Goal: Task Accomplishment & Management: Complete application form

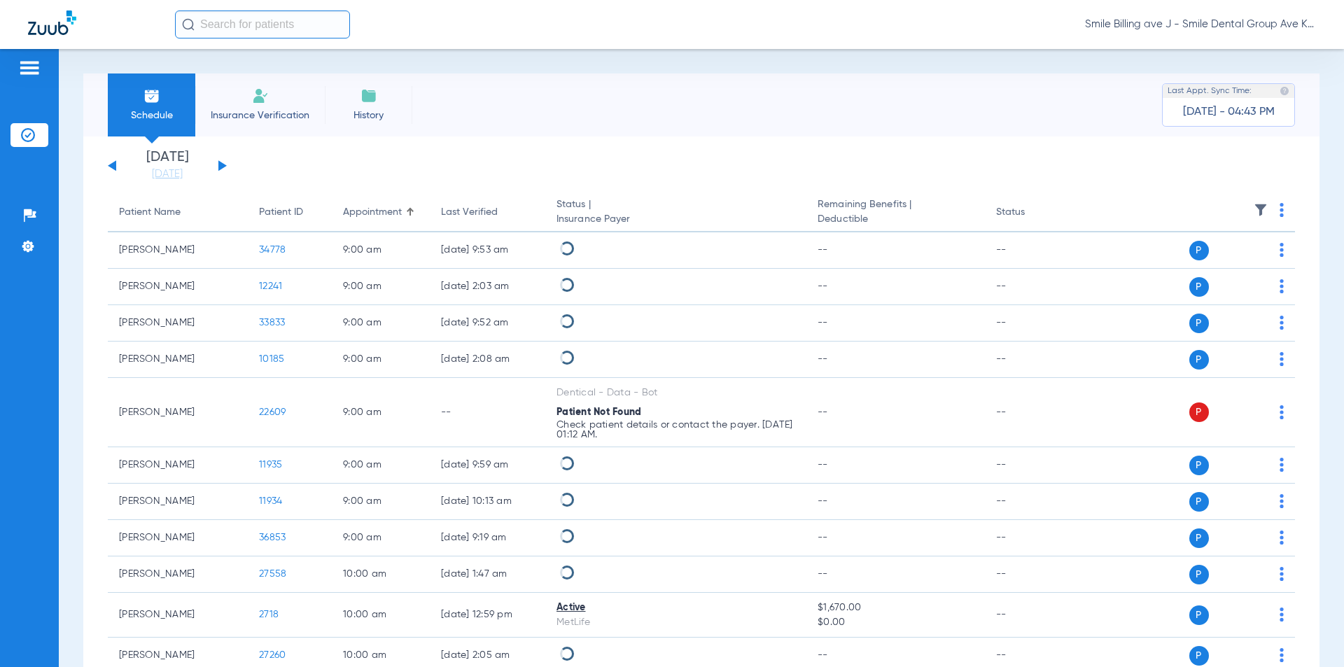
click at [284, 120] on span "Insurance Verification" at bounding box center [260, 116] width 109 height 14
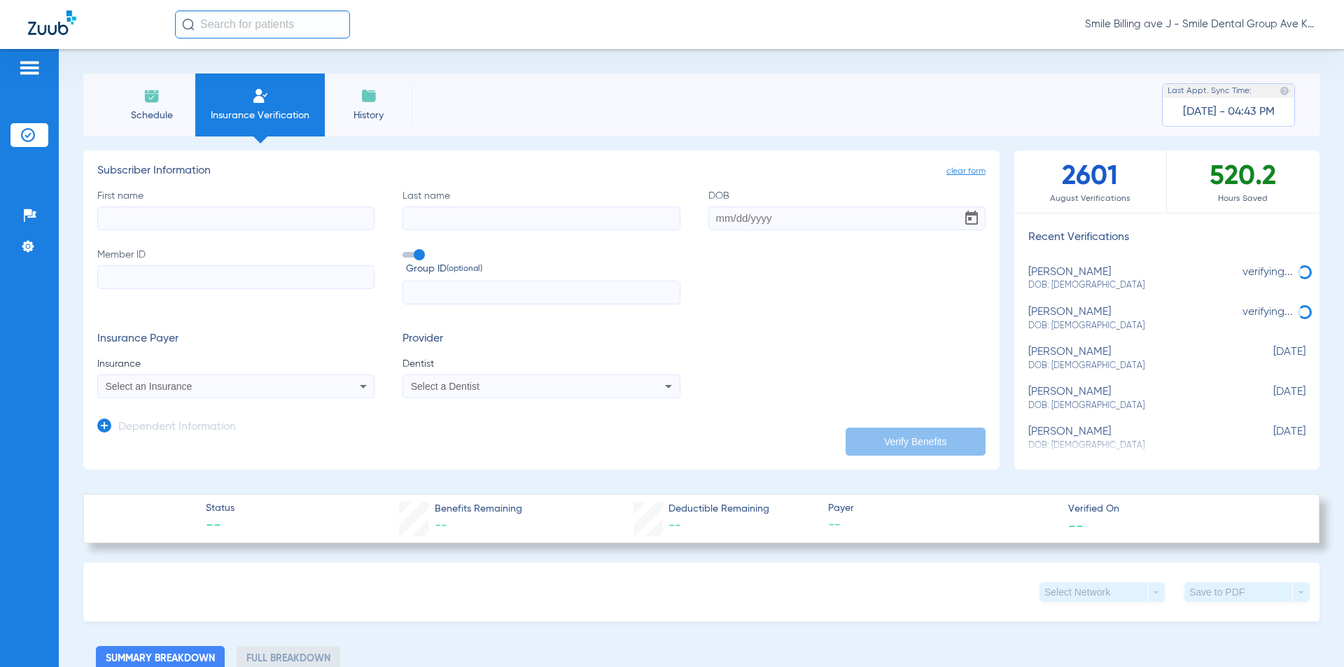
click at [186, 281] on input "Member ID" at bounding box center [235, 277] width 277 height 24
type input "509W12307"
click at [714, 222] on input "DOB" at bounding box center [846, 219] width 277 height 24
type input "[DATE]"
click at [259, 210] on input "First name" at bounding box center [235, 219] width 277 height 24
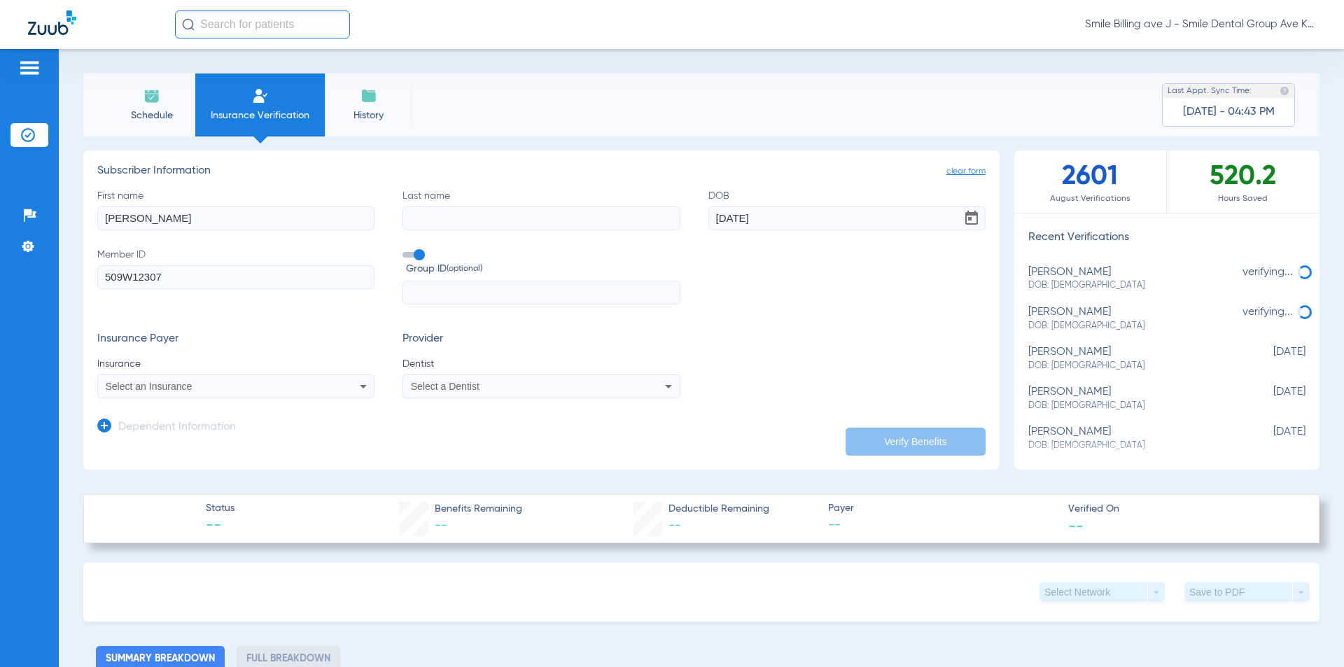
type input "[PERSON_NAME]"
click at [155, 380] on div "Select an Insurance" at bounding box center [236, 386] width 276 height 17
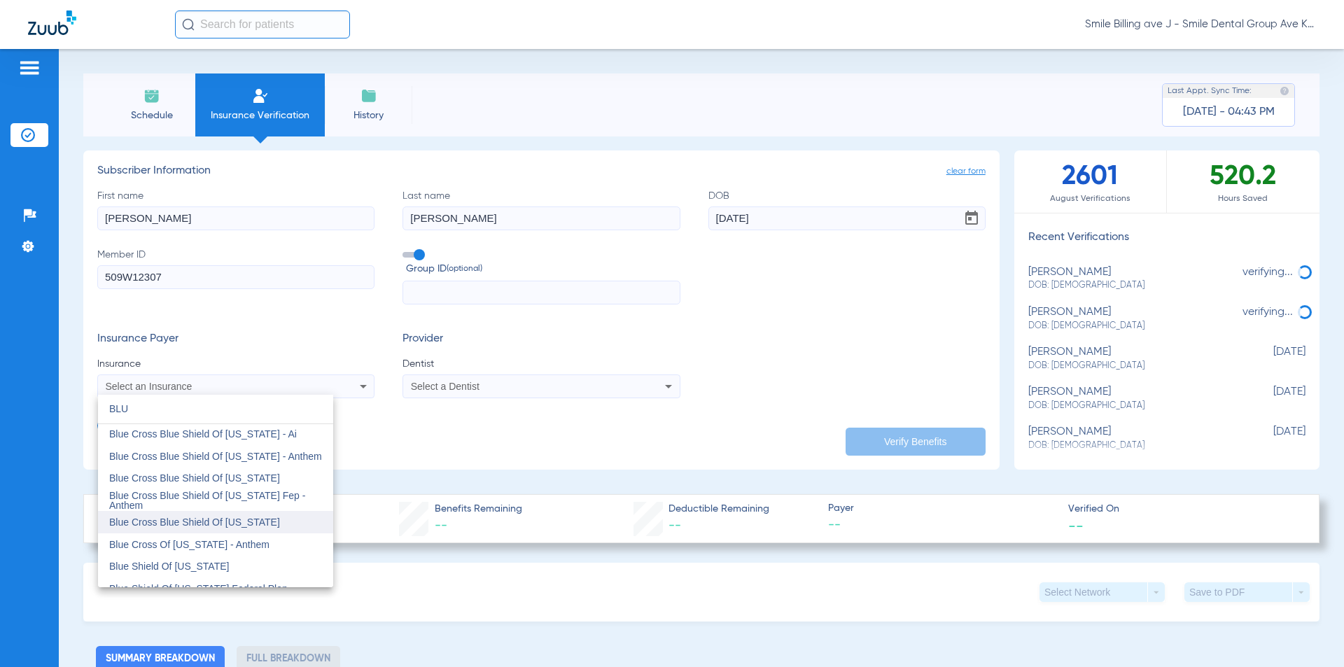
scroll to position [980, 0]
type input "BLU"
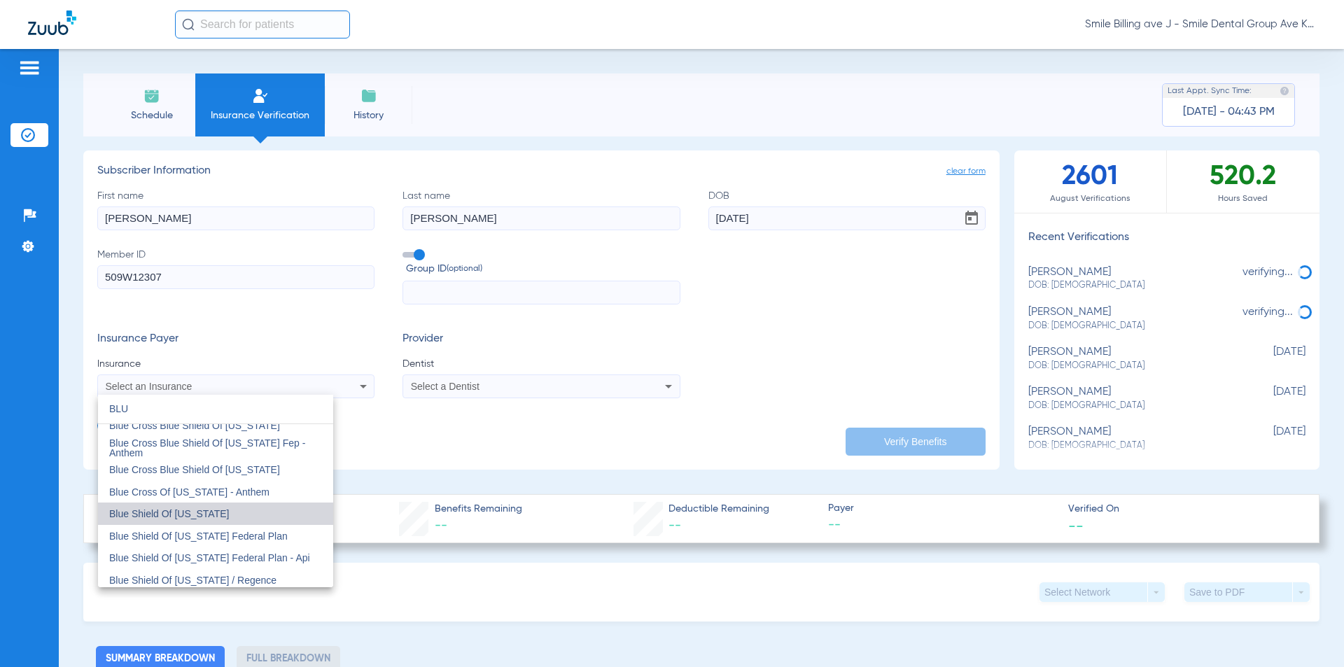
click at [219, 512] on mat-option "Blue Shield Of [US_STATE]" at bounding box center [215, 514] width 235 height 22
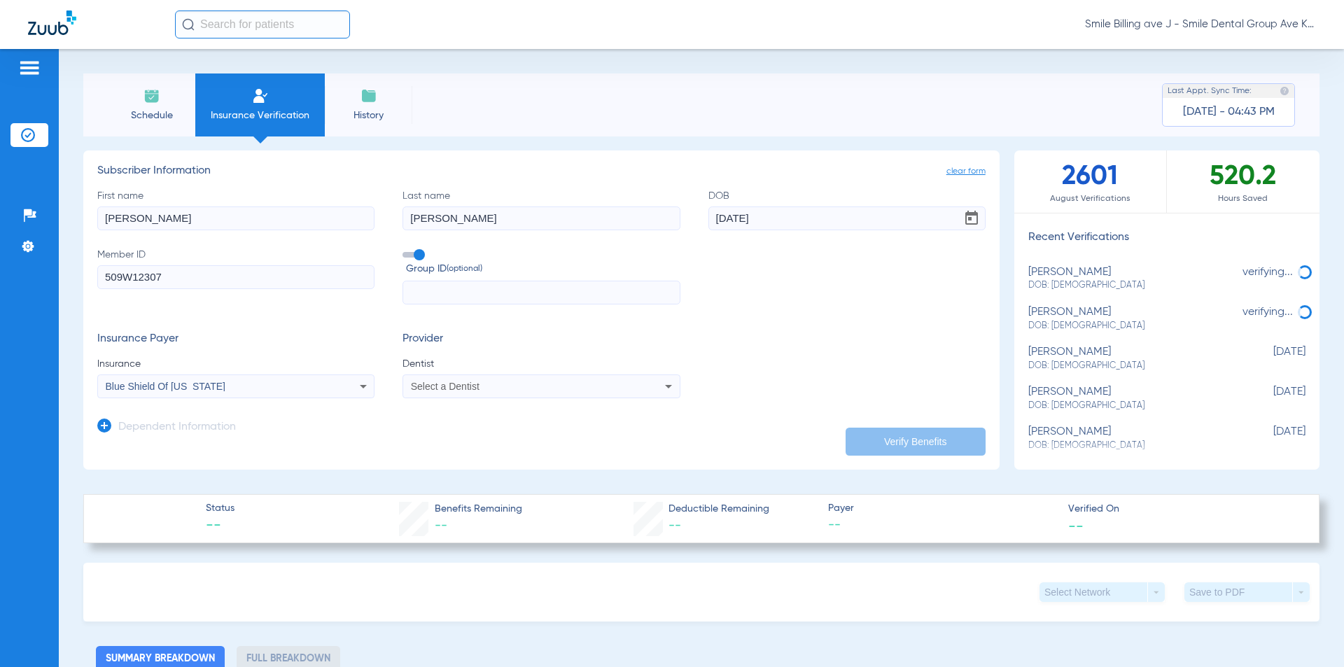
click at [502, 388] on div "Select a Dentist" at bounding box center [515, 387] width 209 height 10
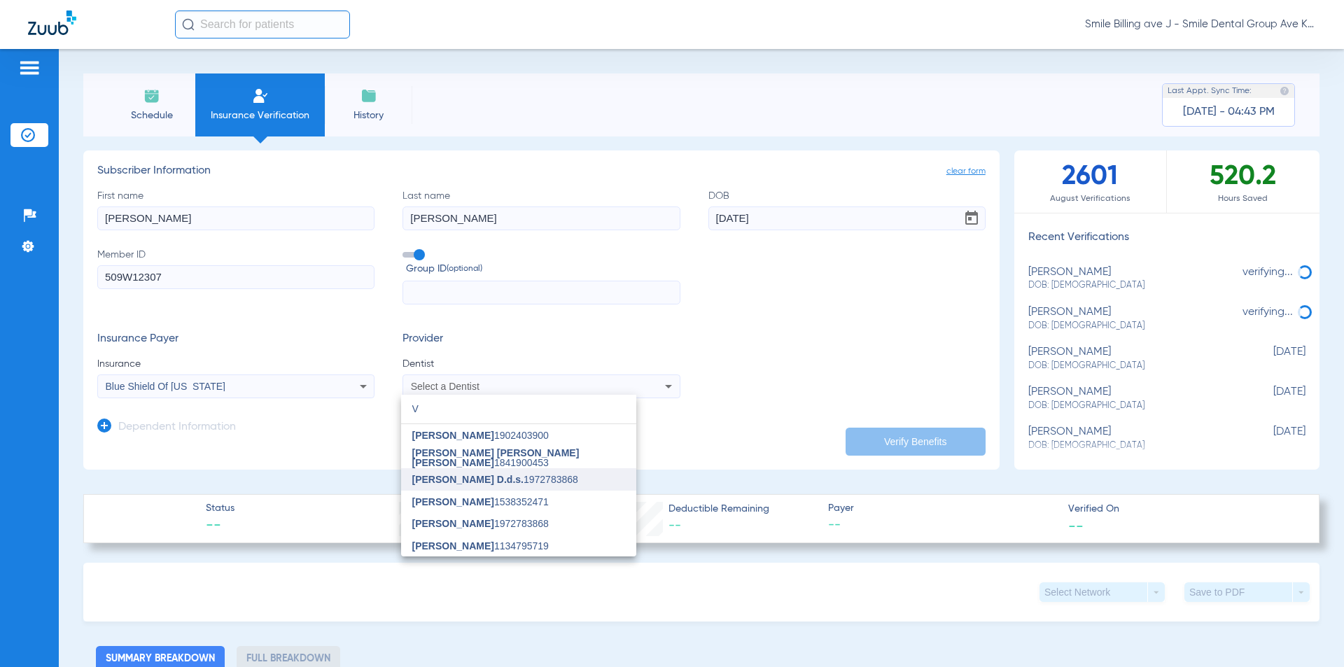
type input "V"
click at [475, 482] on span "[PERSON_NAME] D.d.s." at bounding box center [467, 479] width 111 height 11
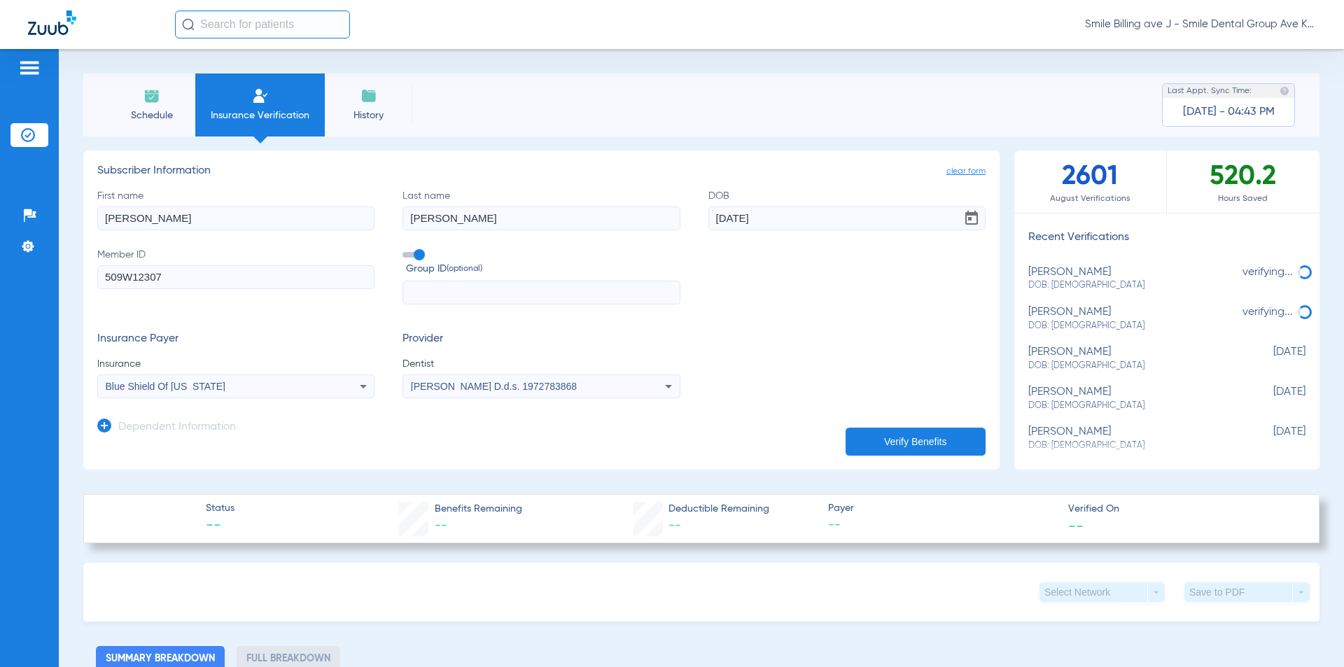
click at [893, 444] on button "Verify Benefits" at bounding box center [916, 442] width 140 height 28
type input "[PERSON_NAME]"
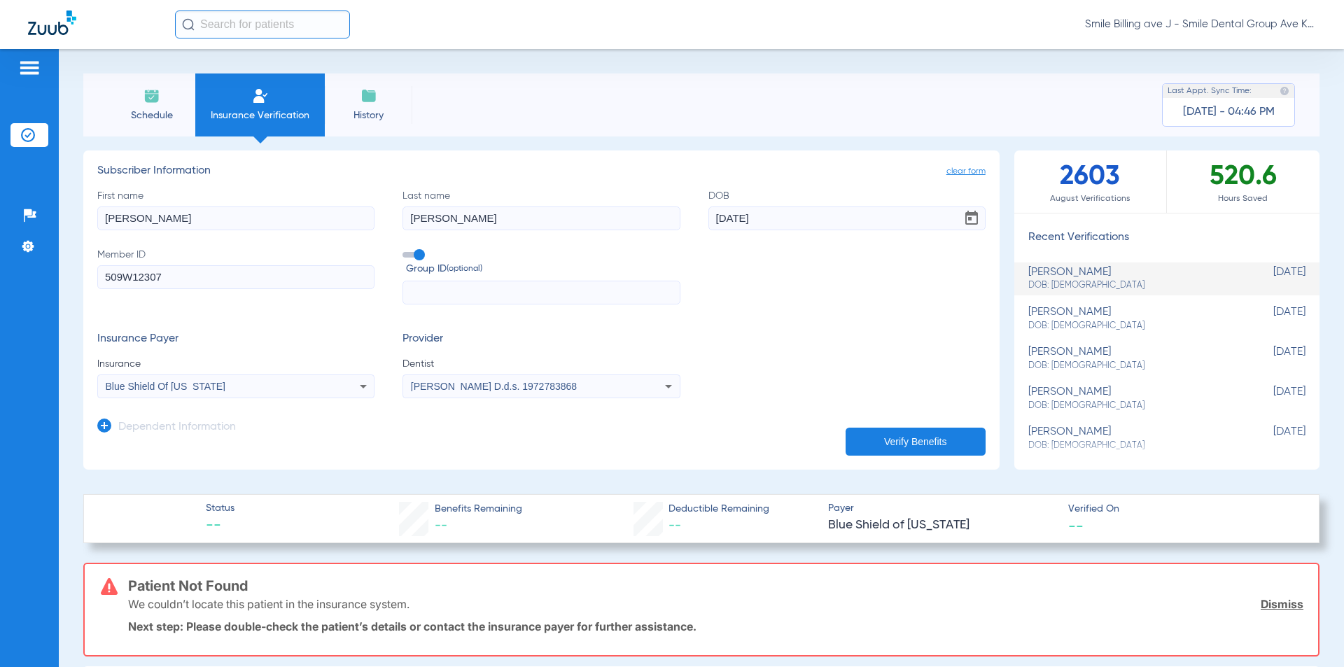
click at [220, 392] on div "Blue Shield Of [US_STATE]" at bounding box center [236, 386] width 276 height 17
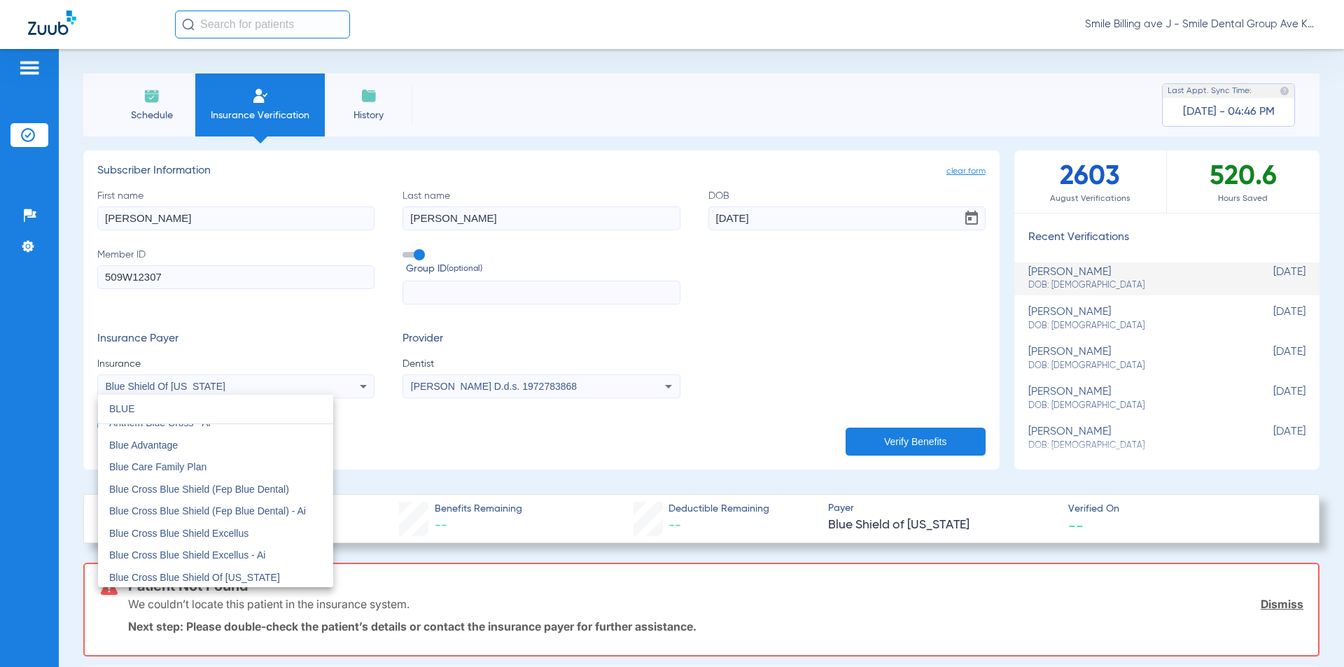
scroll to position [0, 0]
type input "BLUE"
click at [384, 447] on div at bounding box center [672, 333] width 1344 height 667
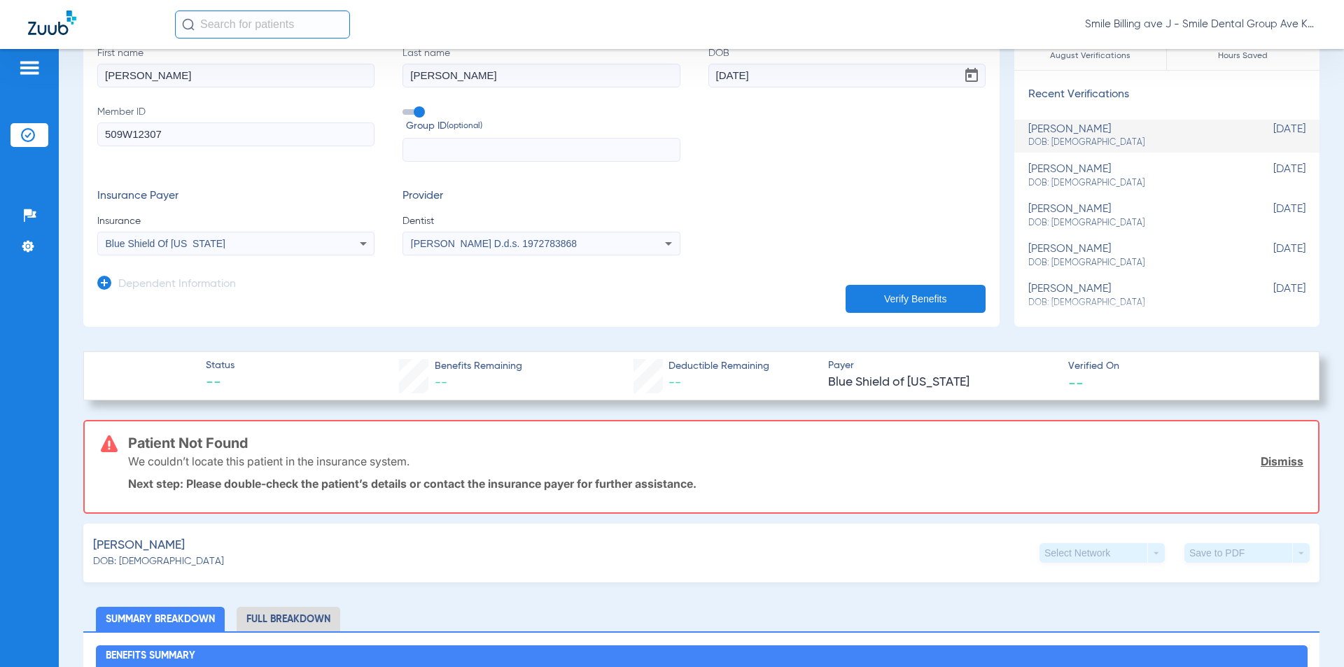
scroll to position [140, 0]
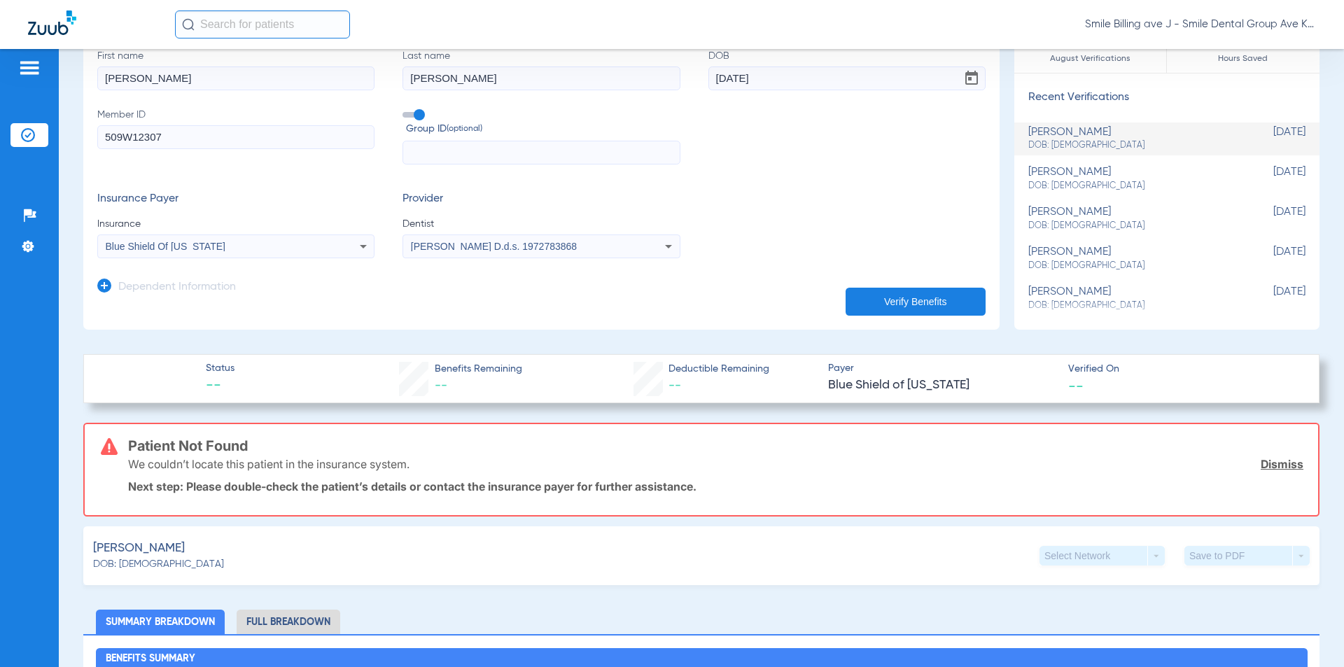
click at [249, 235] on mat-select "Blue Shield Of [US_STATE]" at bounding box center [235, 247] width 277 height 24
click at [249, 246] on div "Blue Shield Of [US_STATE]" at bounding box center [210, 247] width 209 height 10
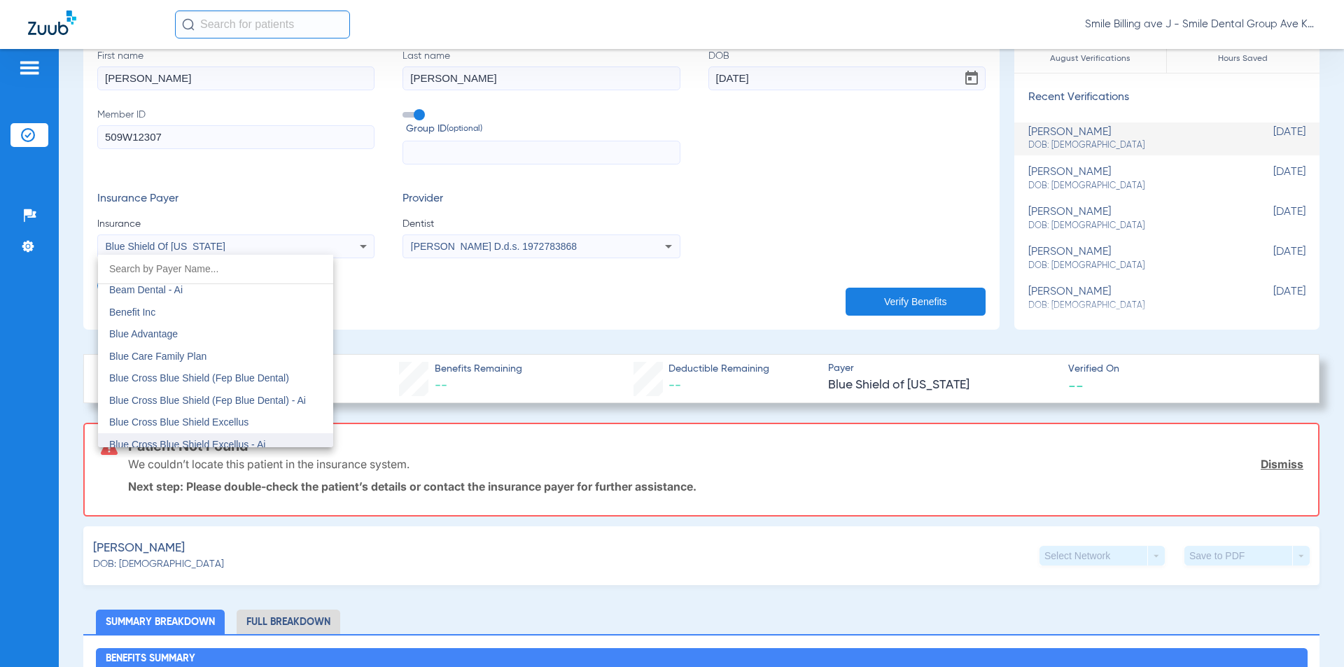
scroll to position [868, 0]
click at [256, 358] on span "Blue Cross Blue Shield (Fep Blue Dental)" at bounding box center [199, 353] width 180 height 11
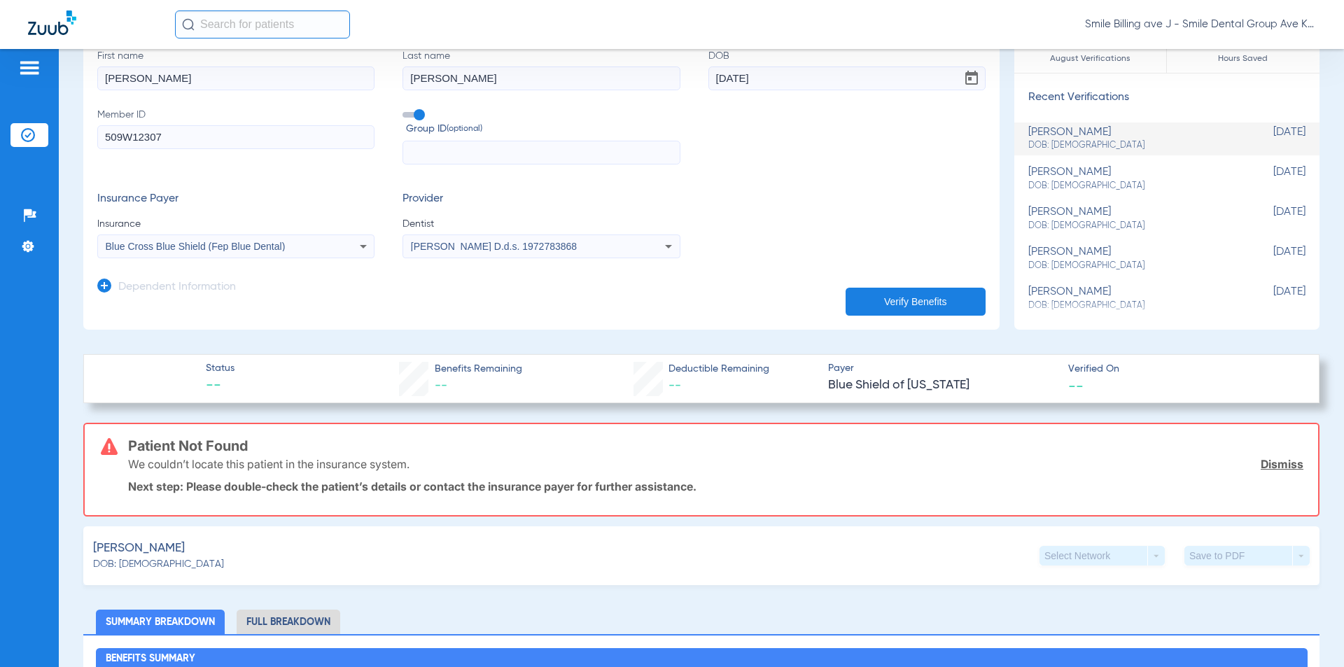
click at [880, 284] on app-dependent-form "Dependent Information" at bounding box center [541, 281] width 888 height 47
click at [878, 290] on button "Verify Benefits" at bounding box center [916, 302] width 140 height 28
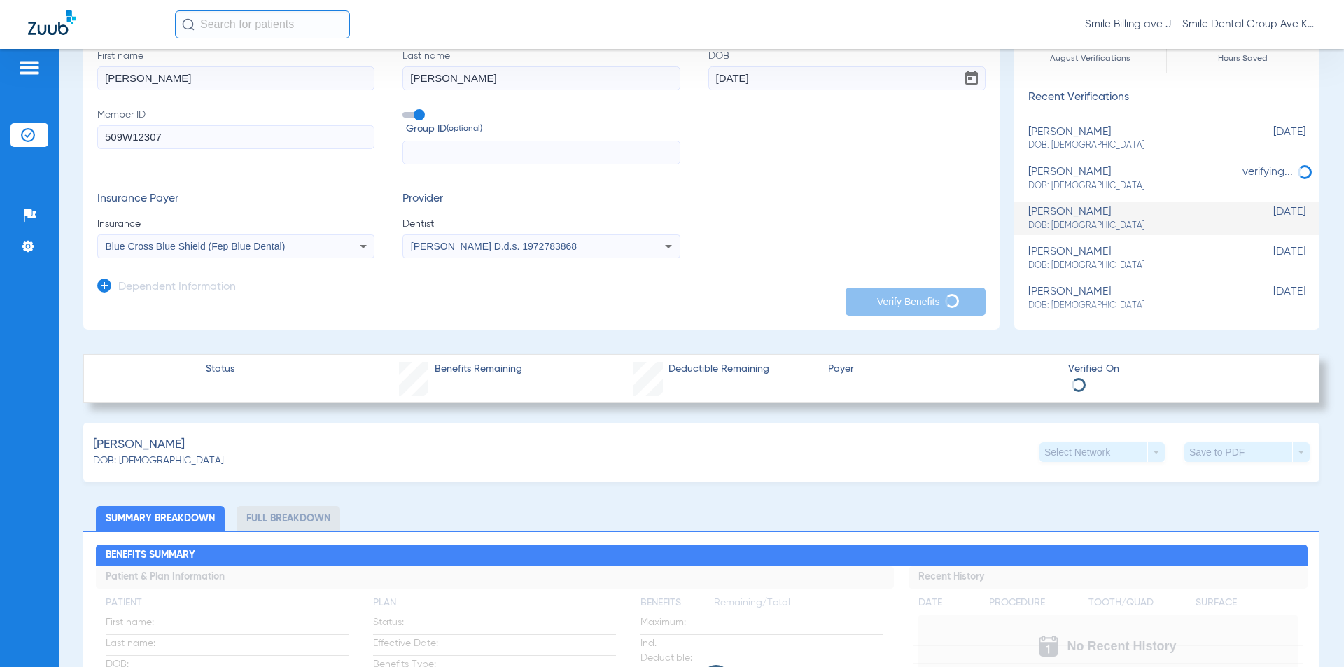
click at [337, 253] on div "Blue Cross Blue Shield (Fep Blue Dental)" at bounding box center [236, 246] width 276 height 17
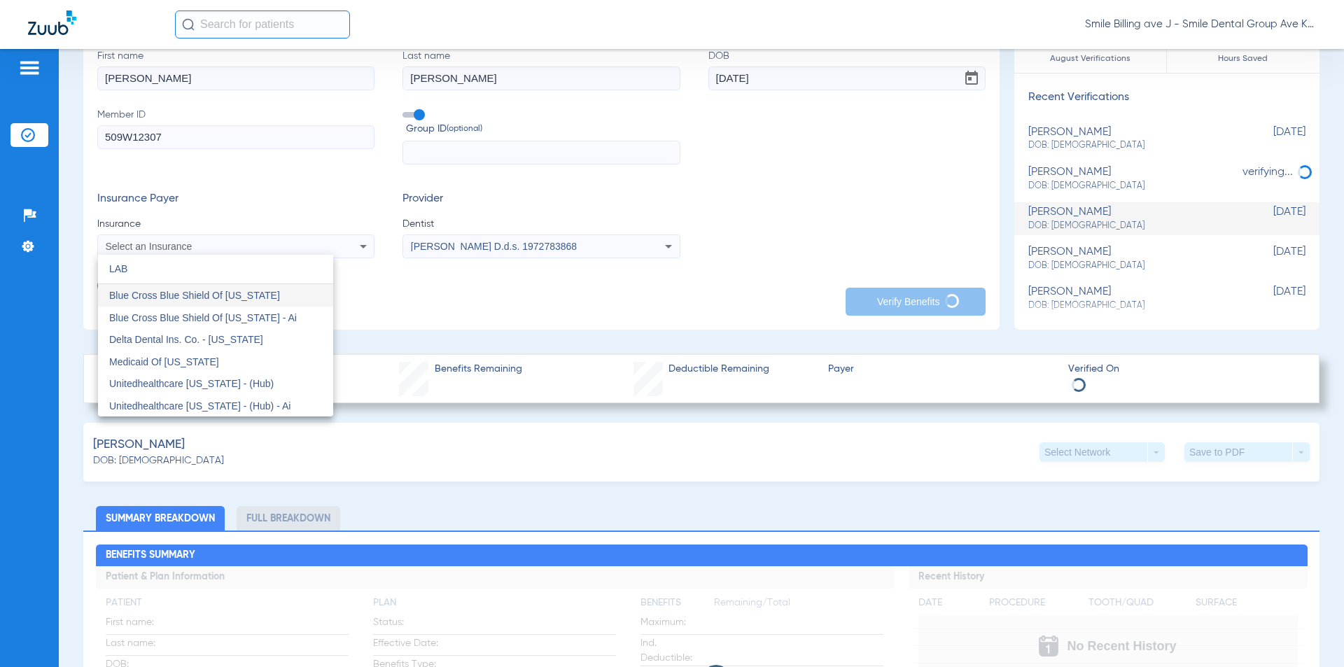
scroll to position [0, 0]
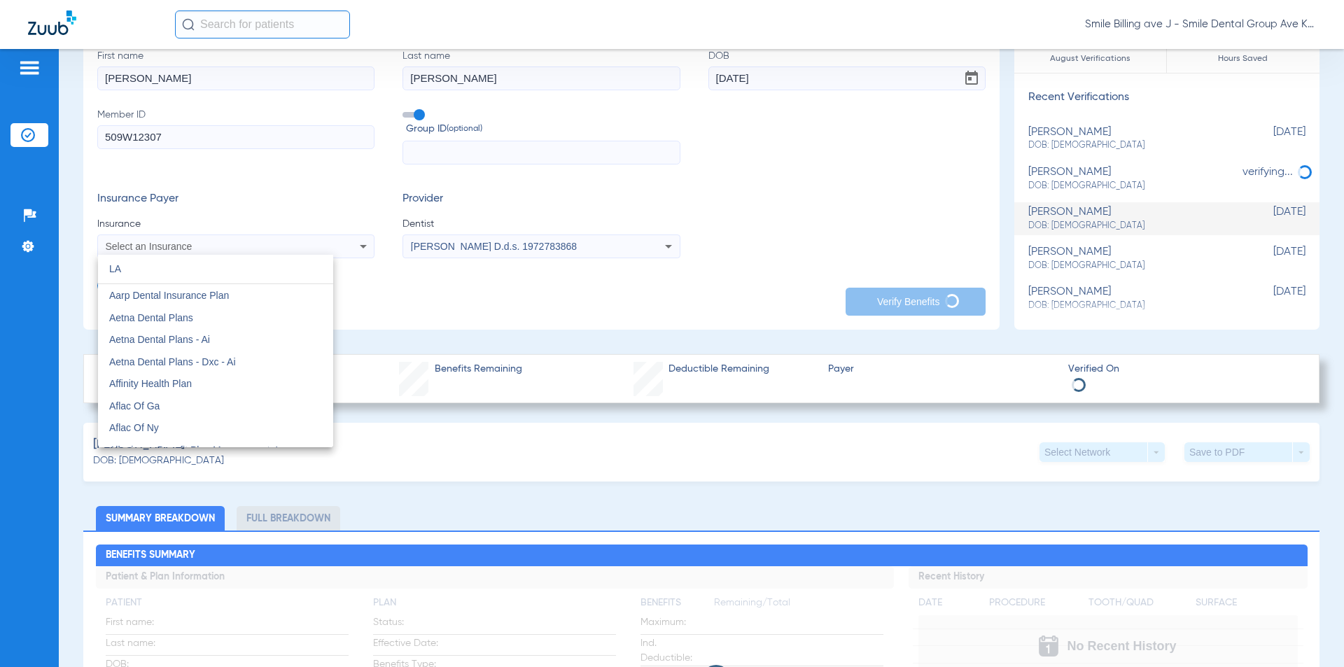
type input "L"
click at [755, 292] on div at bounding box center [672, 333] width 1344 height 667
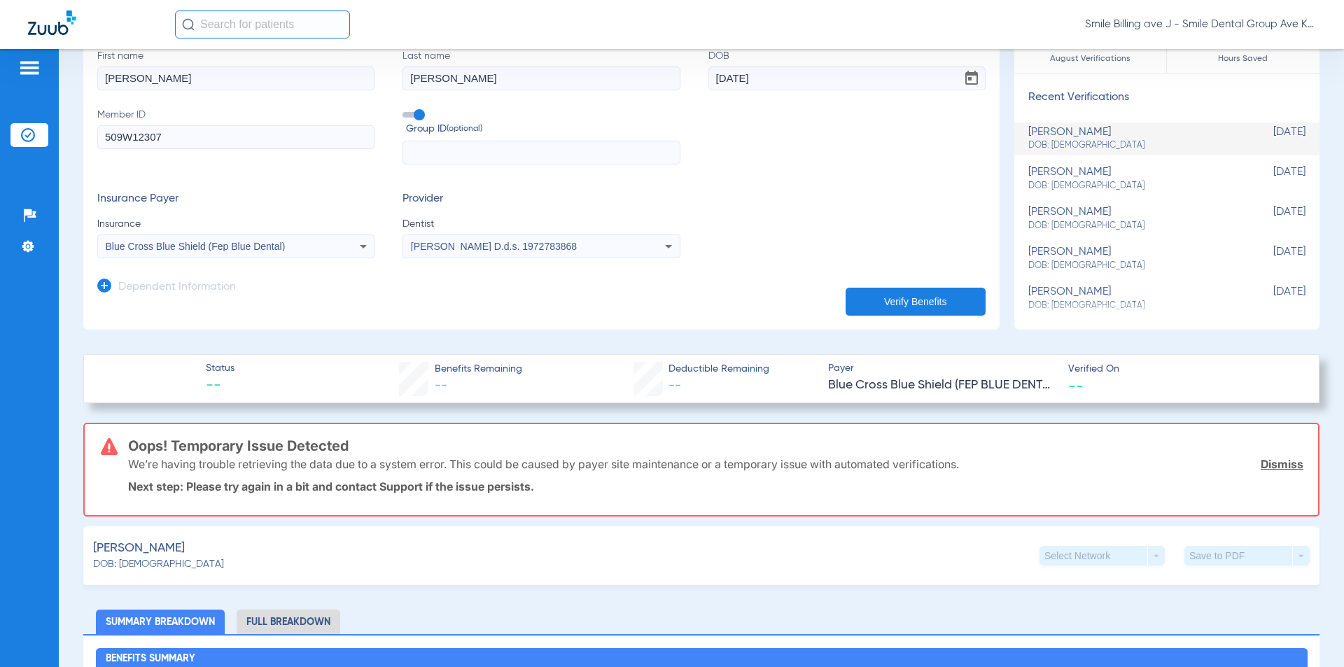
click at [335, 249] on div "Blue Cross Blue Shield (Fep Blue Dental)" at bounding box center [236, 246] width 276 height 17
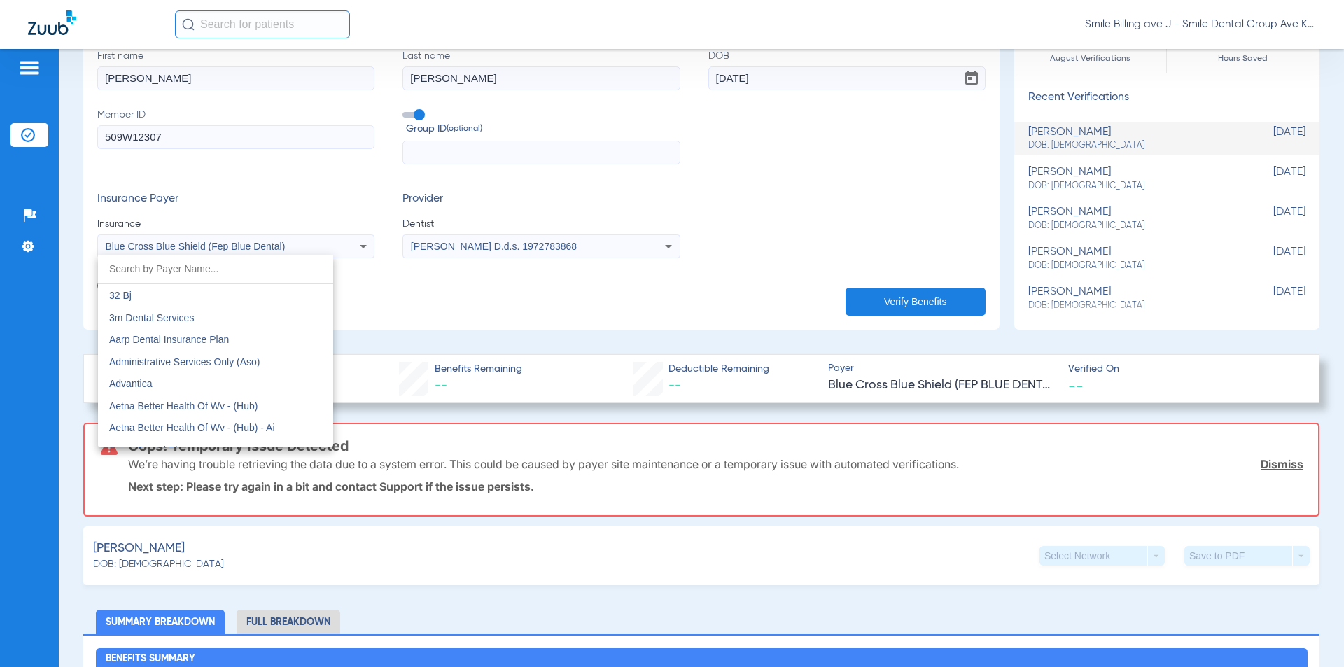
scroll to position [785, 0]
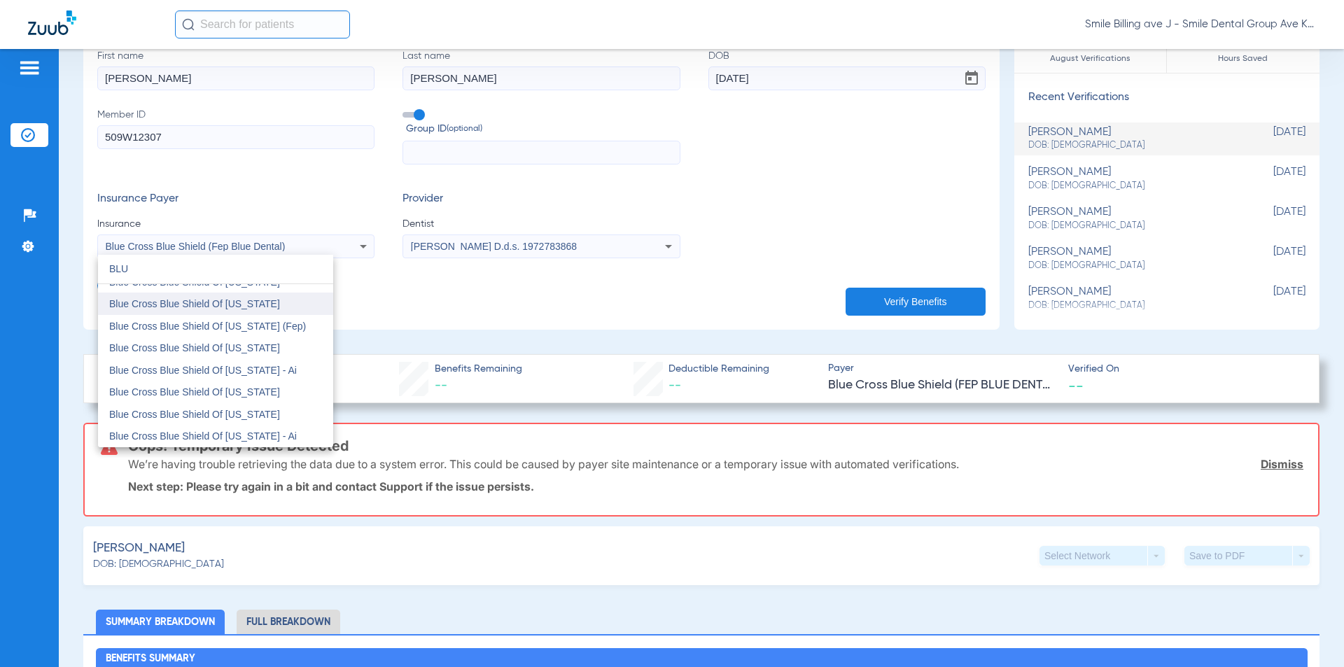
type input "BLU"
click at [299, 296] on mat-option "Blue Cross Blue Shield Of [US_STATE]" at bounding box center [215, 304] width 235 height 22
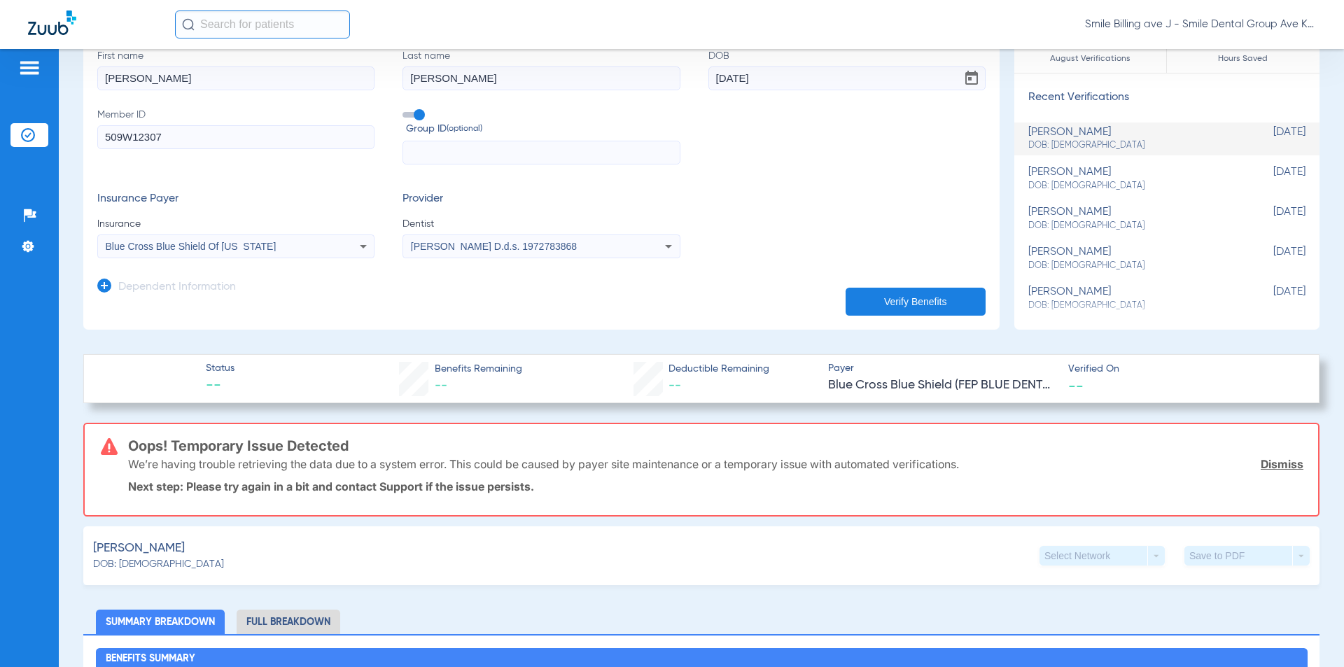
click at [314, 249] on div "Blue Cross Blue Shield Of [US_STATE]" at bounding box center [236, 246] width 276 height 17
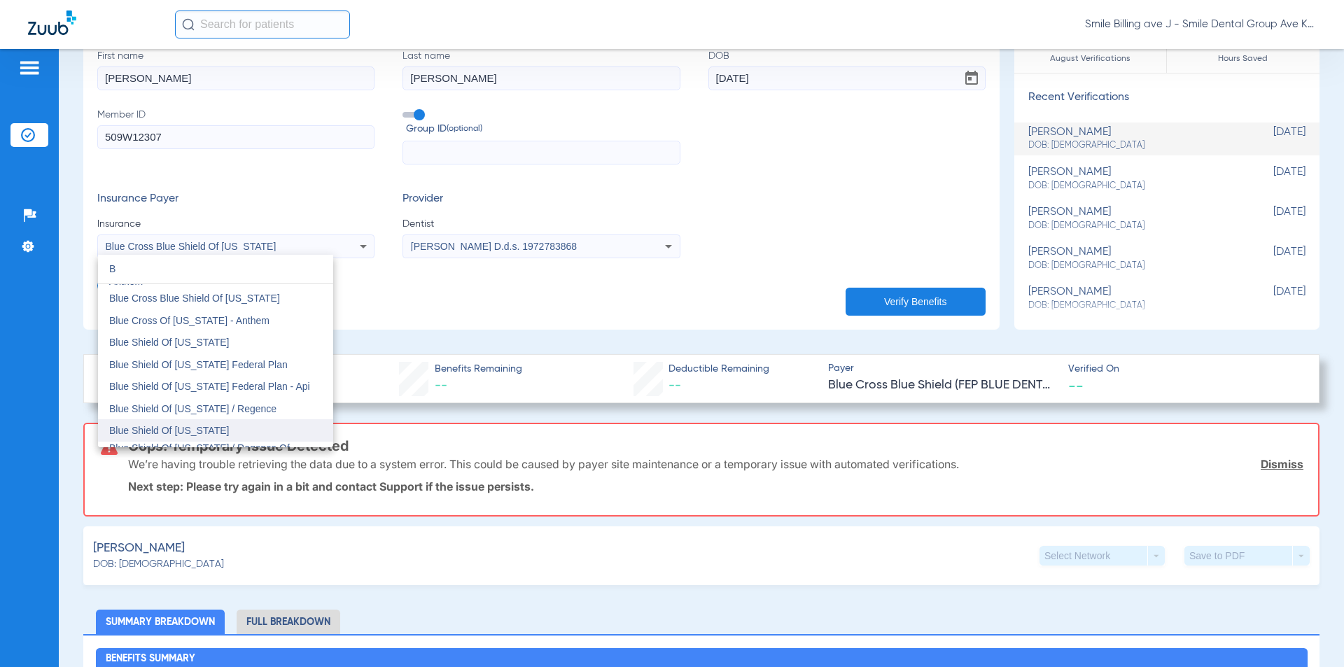
scroll to position [1373, 0]
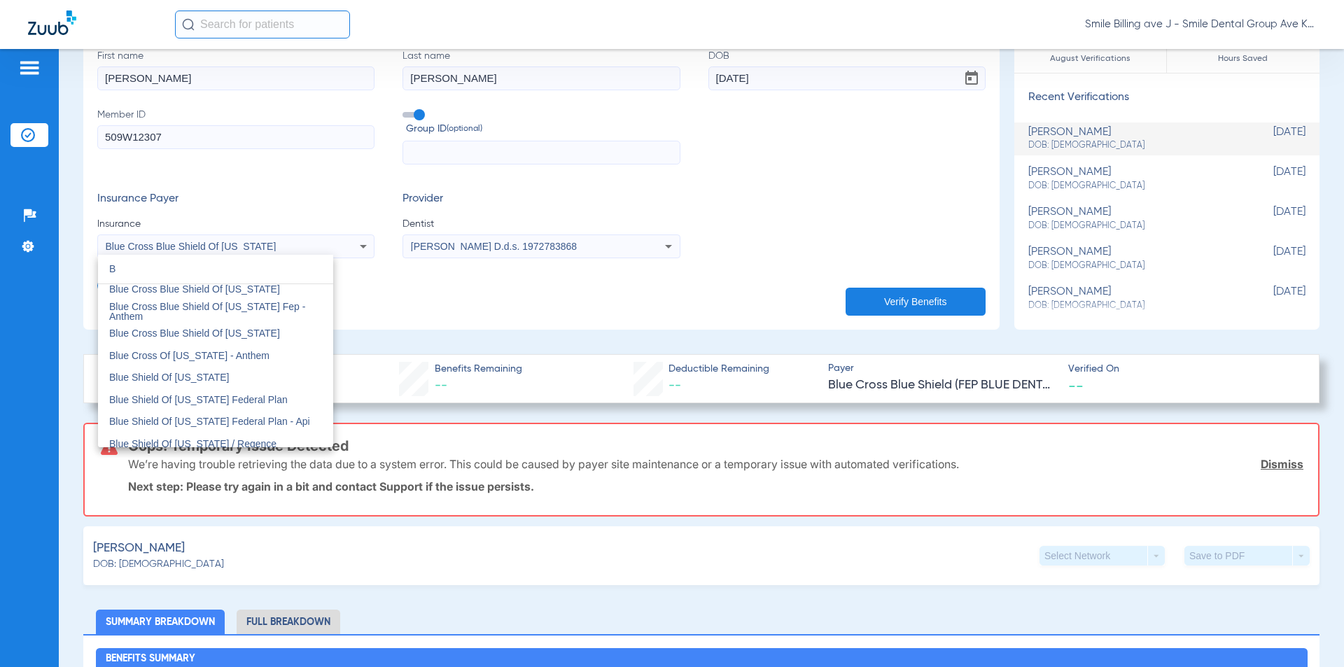
type input "B"
click at [315, 239] on div at bounding box center [672, 333] width 1344 height 667
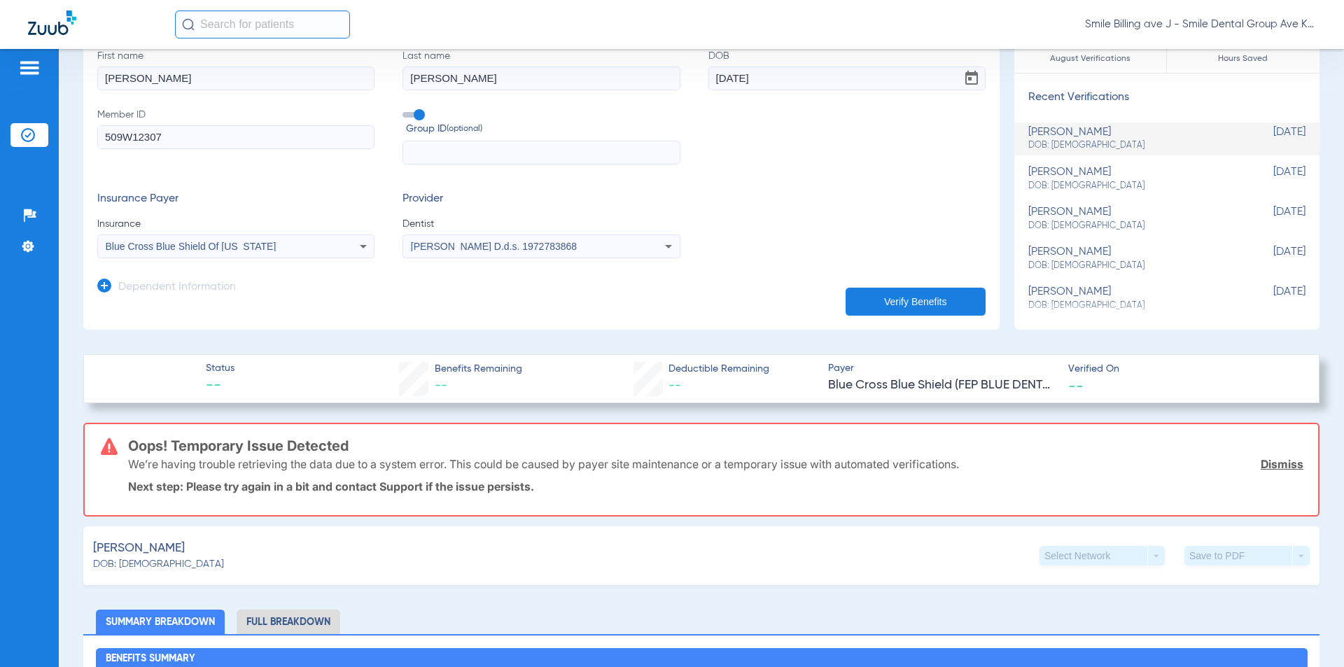
click at [937, 304] on button "Verify Benefits" at bounding box center [916, 302] width 140 height 28
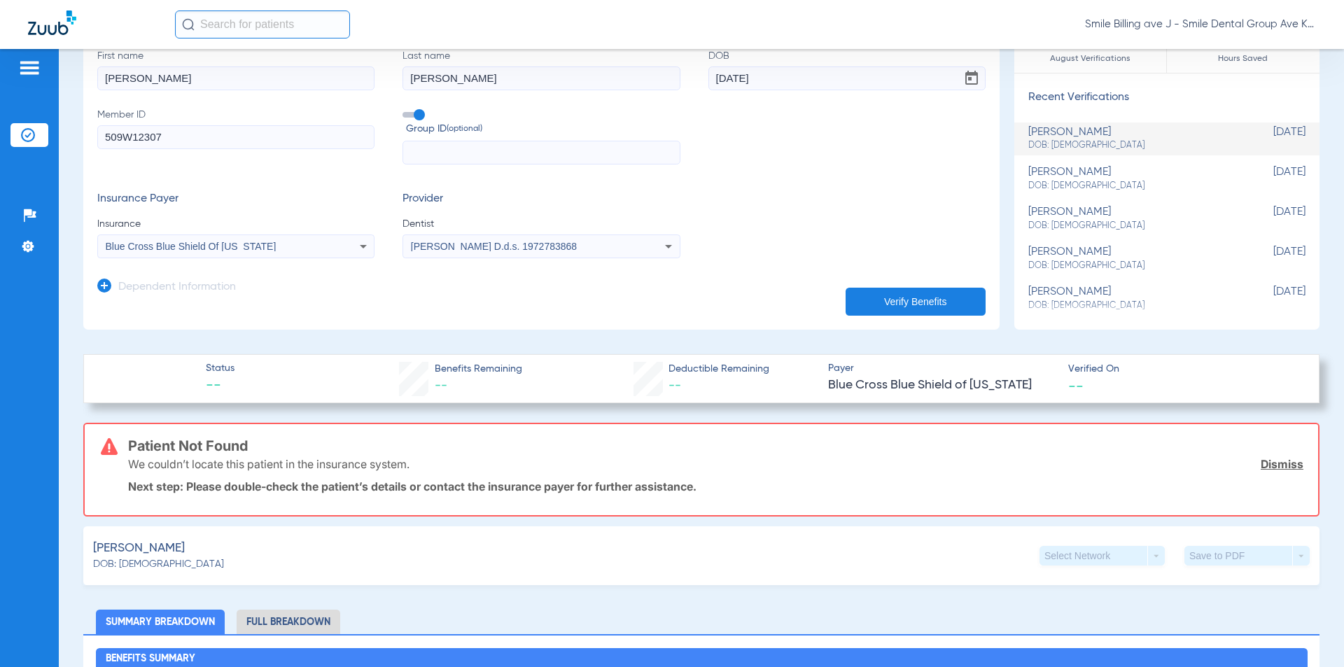
click at [218, 240] on div "Blue Cross Blue Shield Of [US_STATE]" at bounding box center [236, 246] width 276 height 17
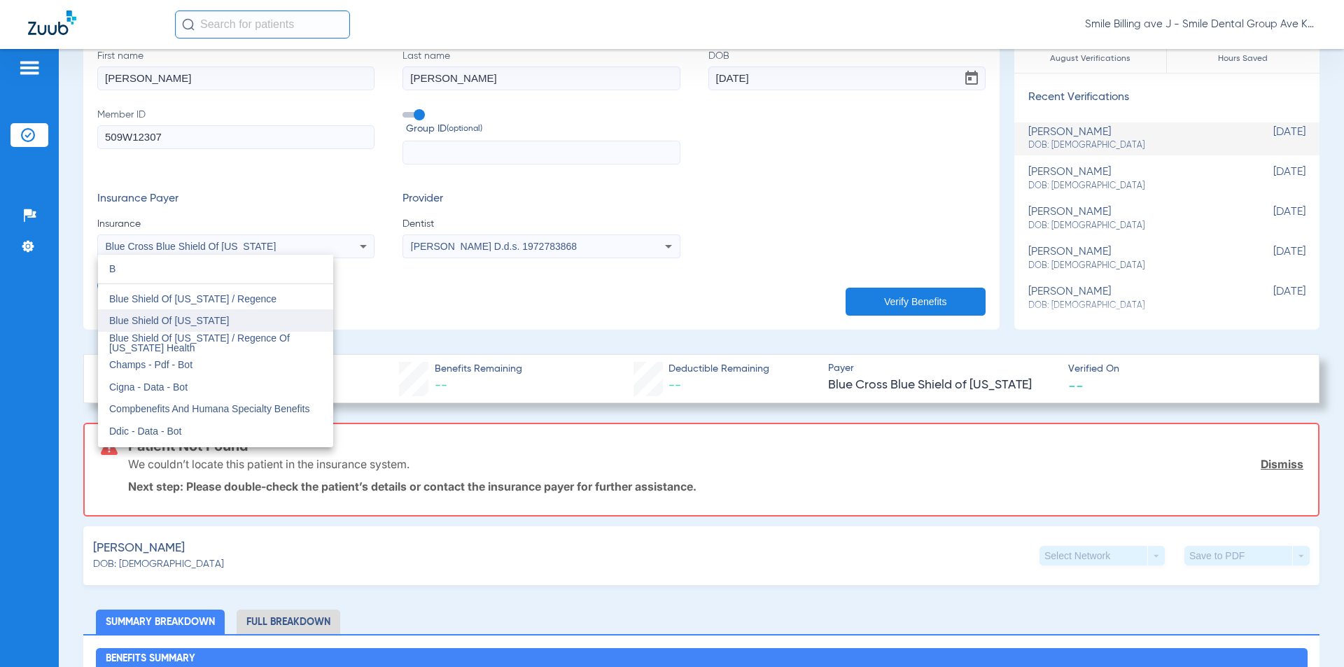
scroll to position [1378, 0]
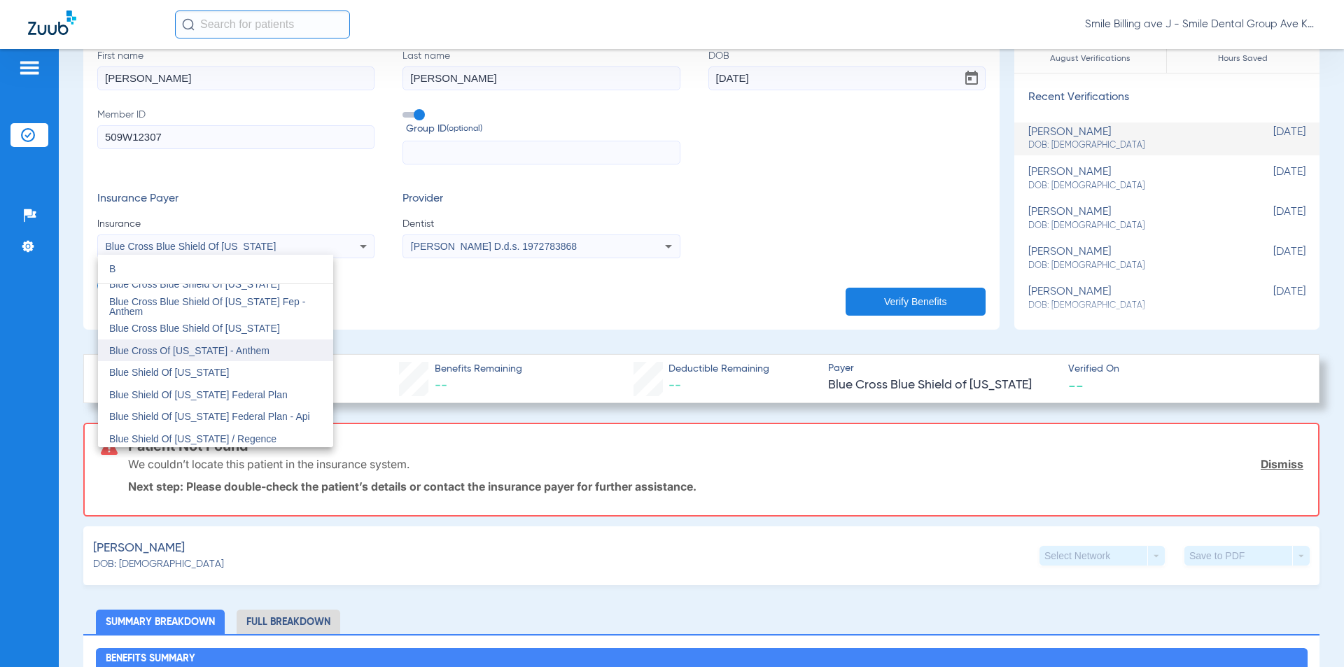
type input "B"
click at [242, 356] on span "Blue Cross Of [US_STATE] - Anthem" at bounding box center [189, 350] width 160 height 11
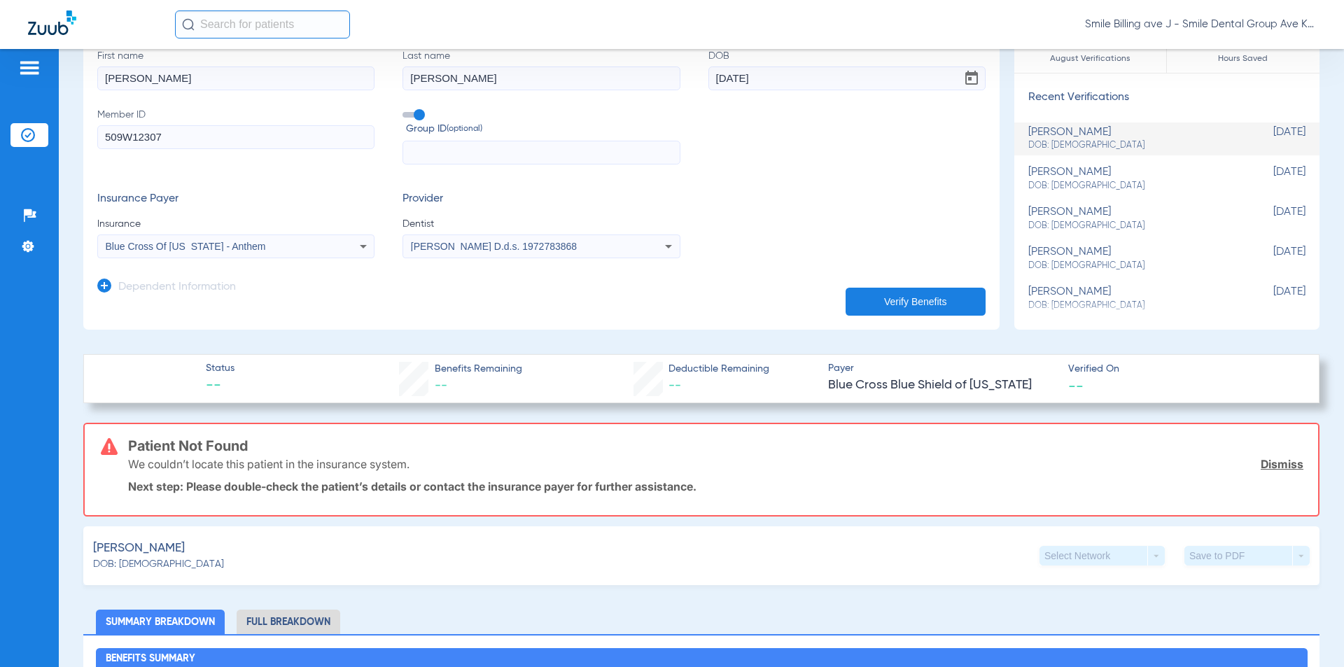
click at [881, 307] on button "Verify Benefits" at bounding box center [916, 302] width 140 height 28
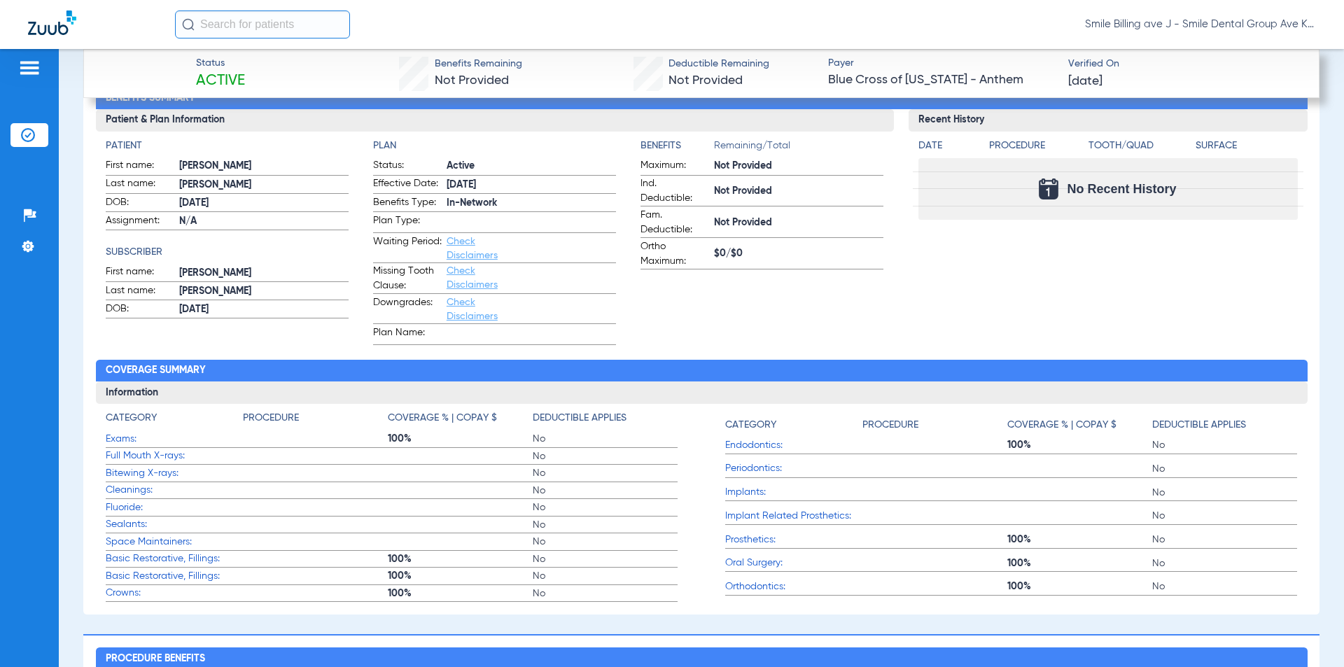
scroll to position [490, 0]
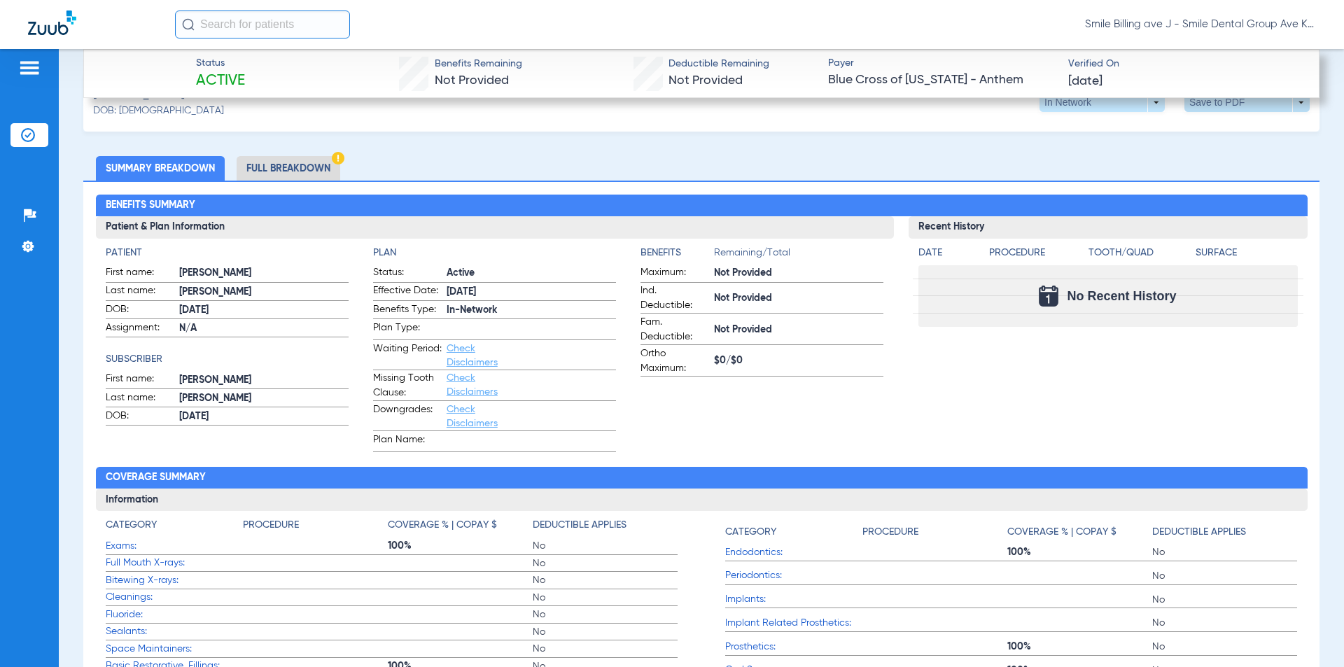
click at [1231, 106] on span at bounding box center [1248, 102] width 34 height 34
click at [1120, 136] on button "insert_drive_file Save to PDF" at bounding box center [1118, 129] width 106 height 28
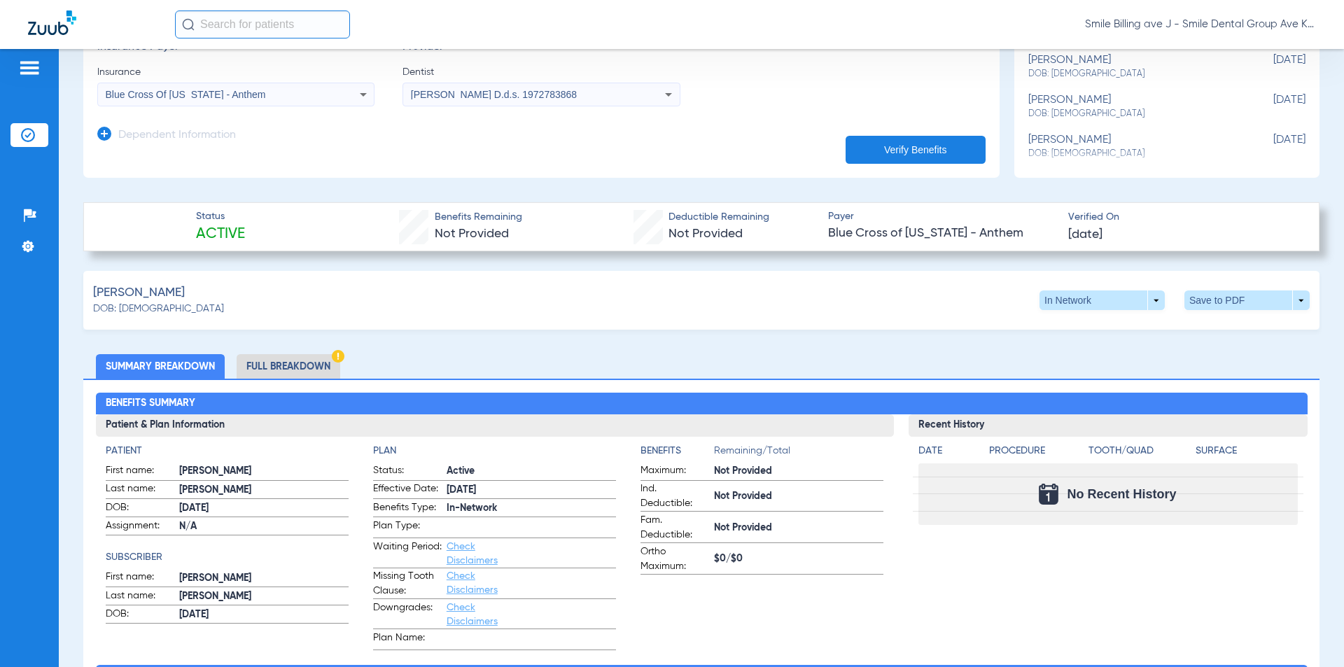
scroll to position [280, 0]
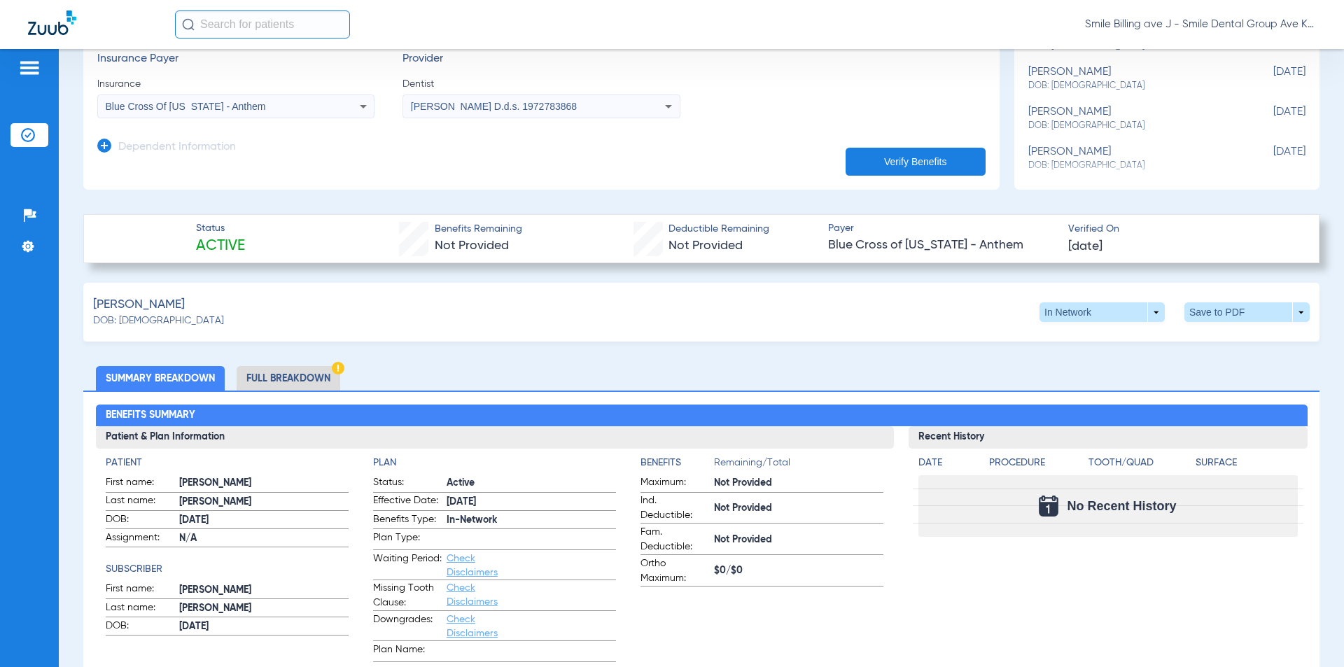
click at [274, 379] on li "Full Breakdown" at bounding box center [289, 378] width 104 height 25
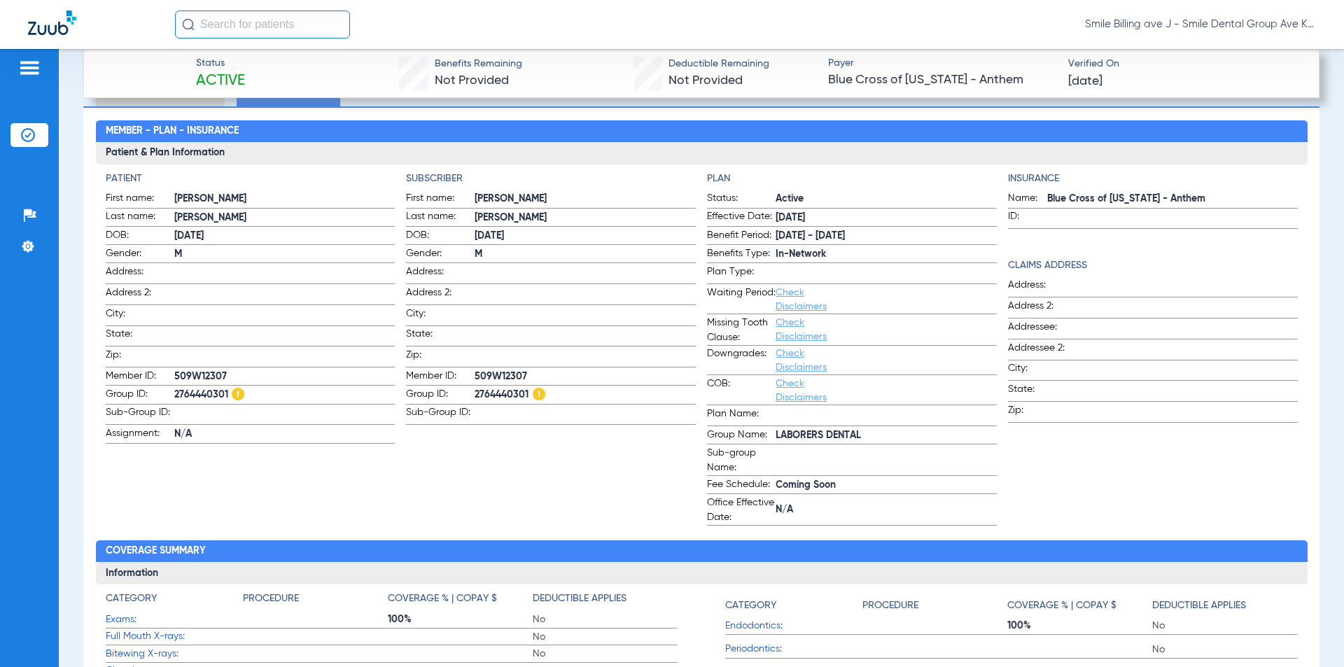
scroll to position [560, 0]
